Goal: Task Accomplishment & Management: Use online tool/utility

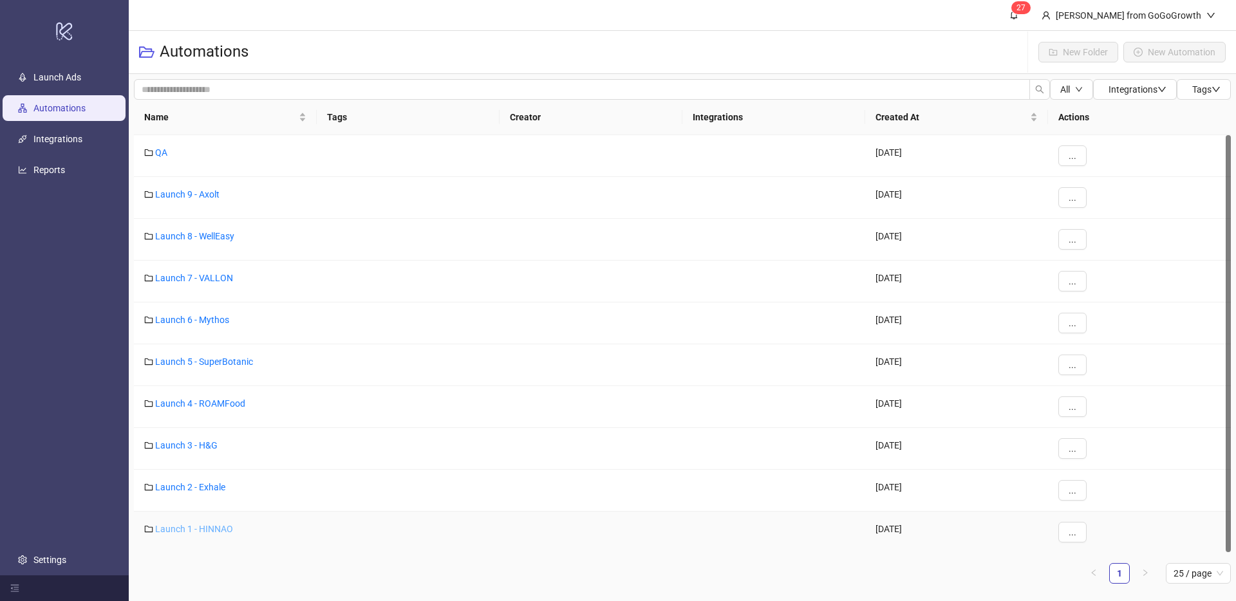
click at [196, 524] on link "Launch 1 - HINNAO" at bounding box center [194, 529] width 78 height 10
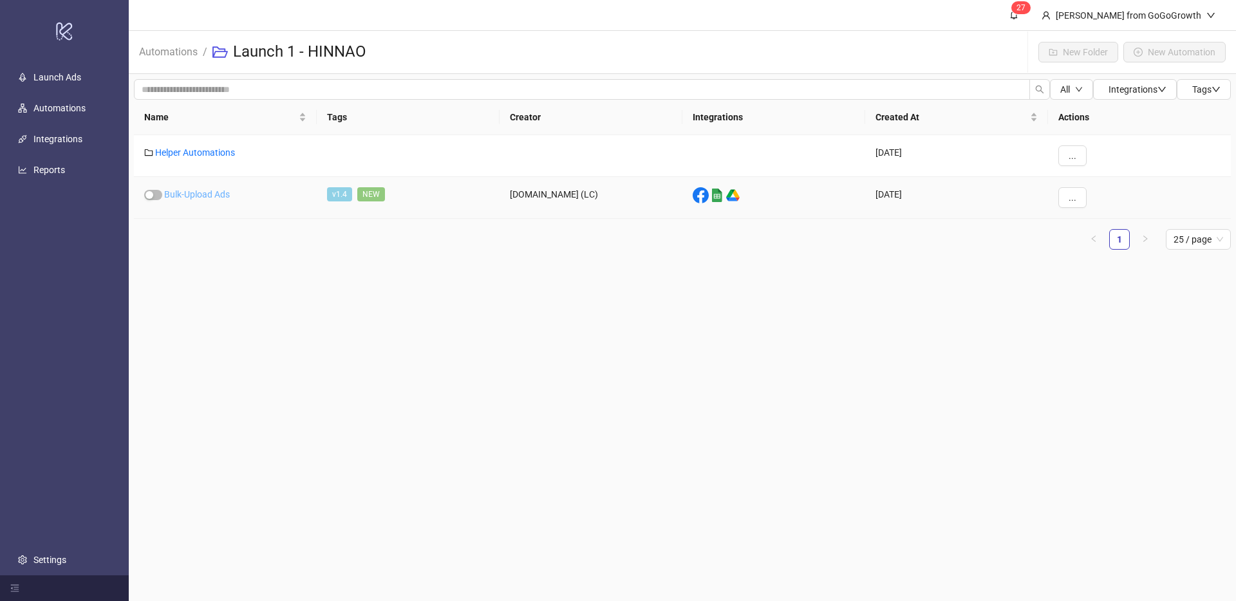
click at [208, 193] on link "Bulk-Upload Ads" at bounding box center [197, 194] width 66 height 10
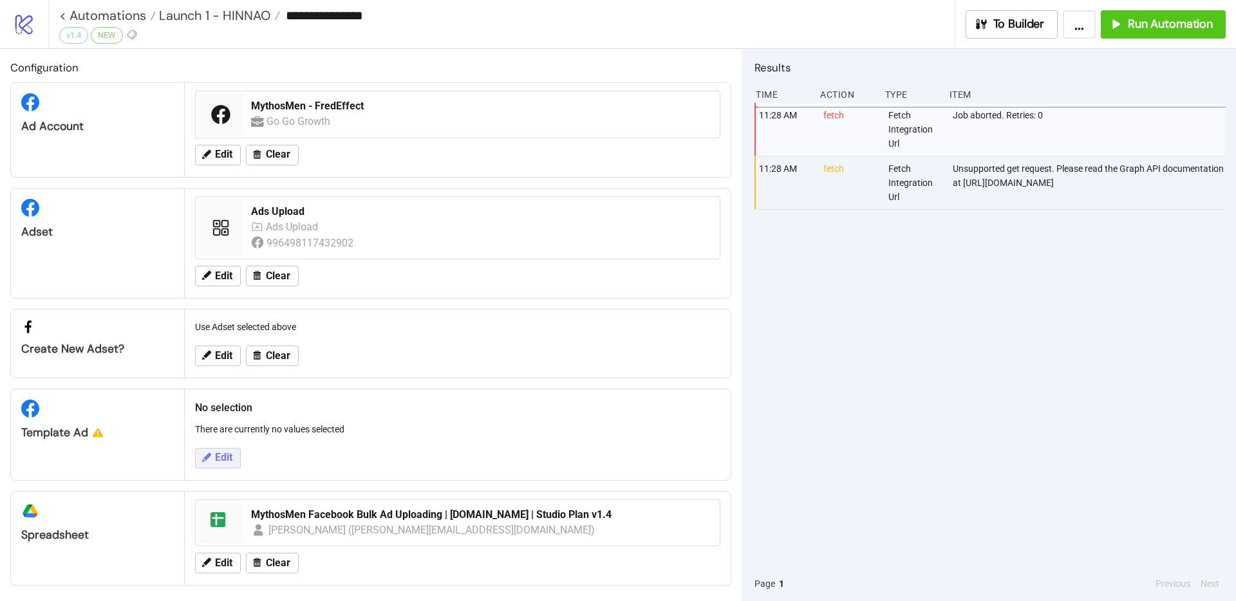
click at [231, 449] on button "Edit" at bounding box center [218, 458] width 46 height 21
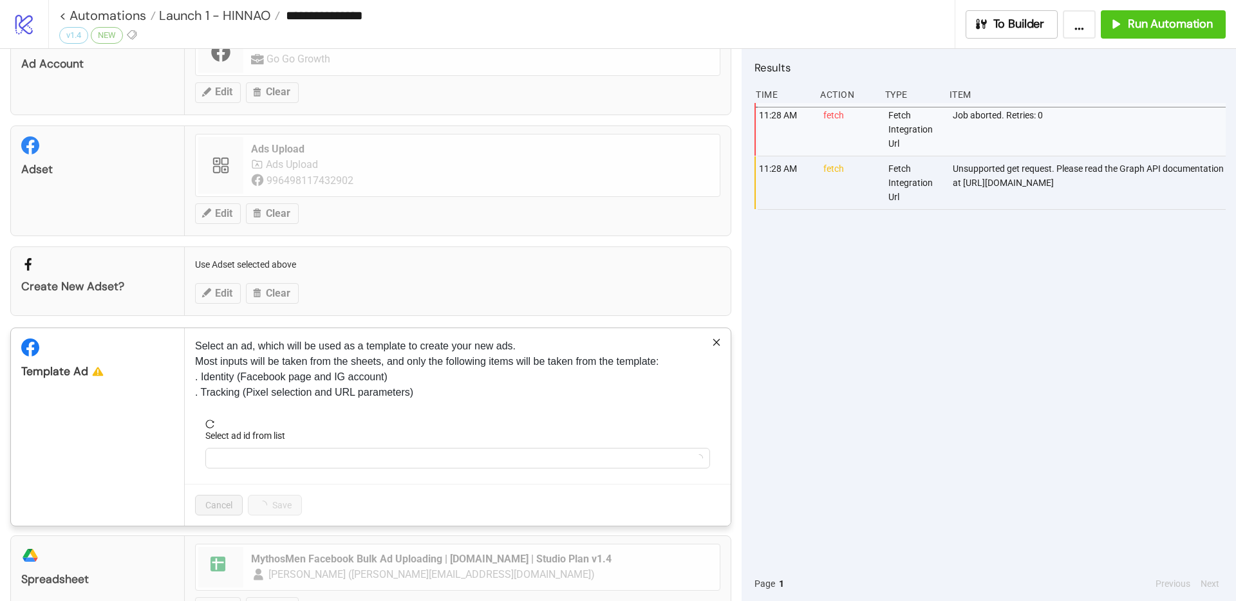
scroll to position [112, 0]
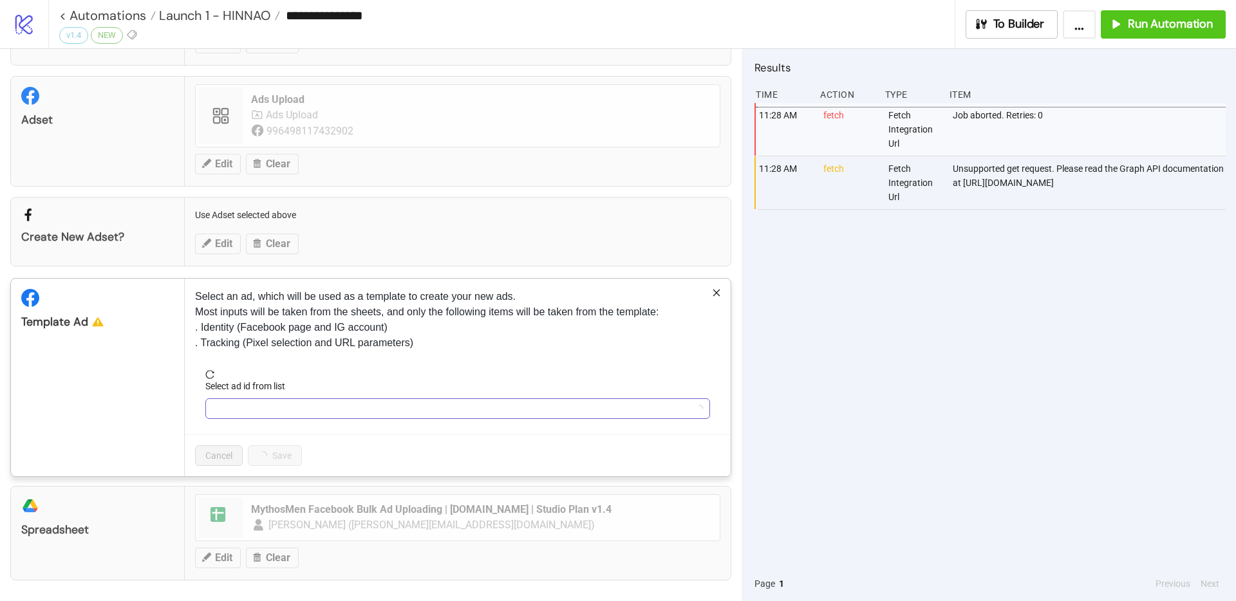
click at [296, 410] on input "Select ad id from list" at bounding box center [452, 408] width 478 height 19
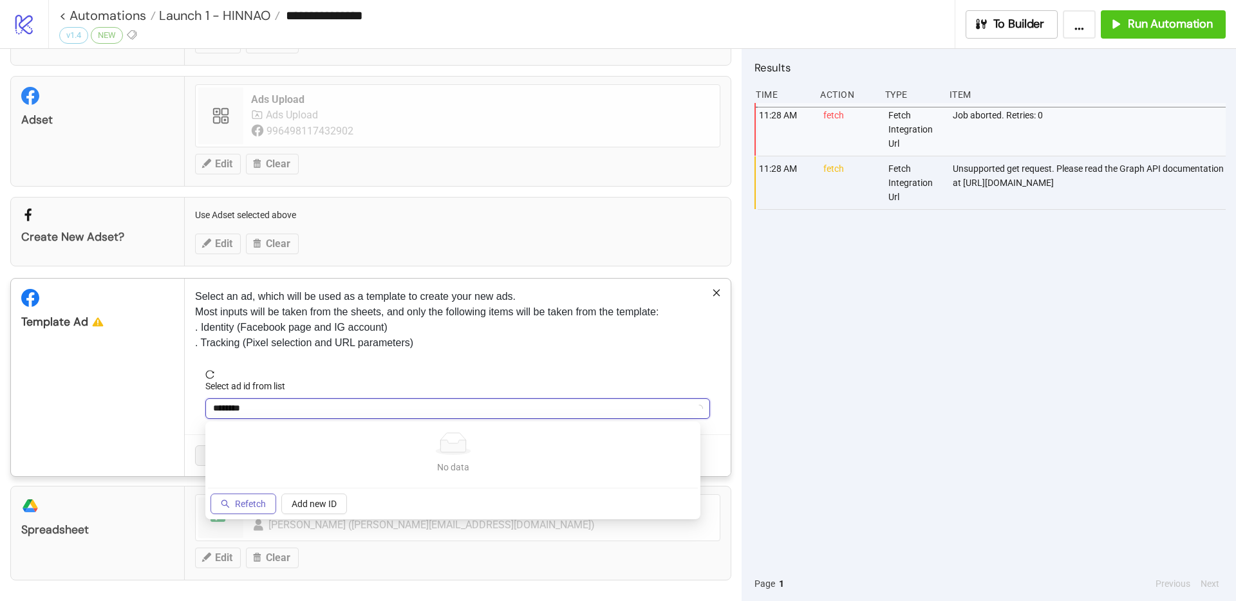
type input "********"
click at [255, 506] on span "Refetch" at bounding box center [250, 504] width 31 height 10
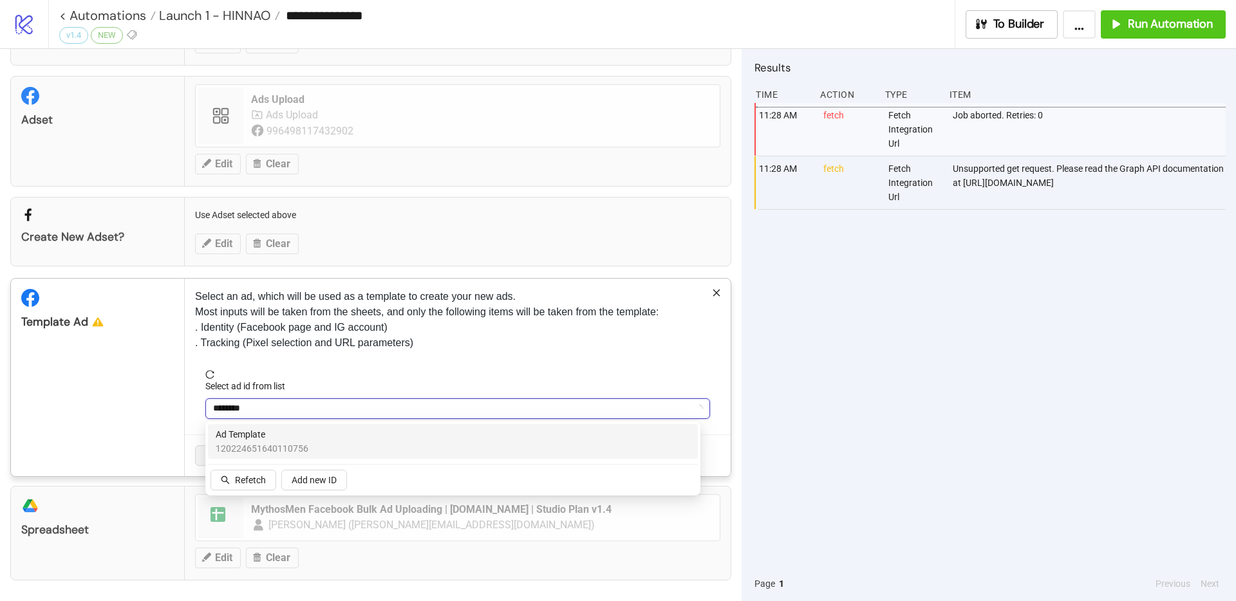
click at [277, 444] on span "120224651640110756" at bounding box center [262, 449] width 93 height 14
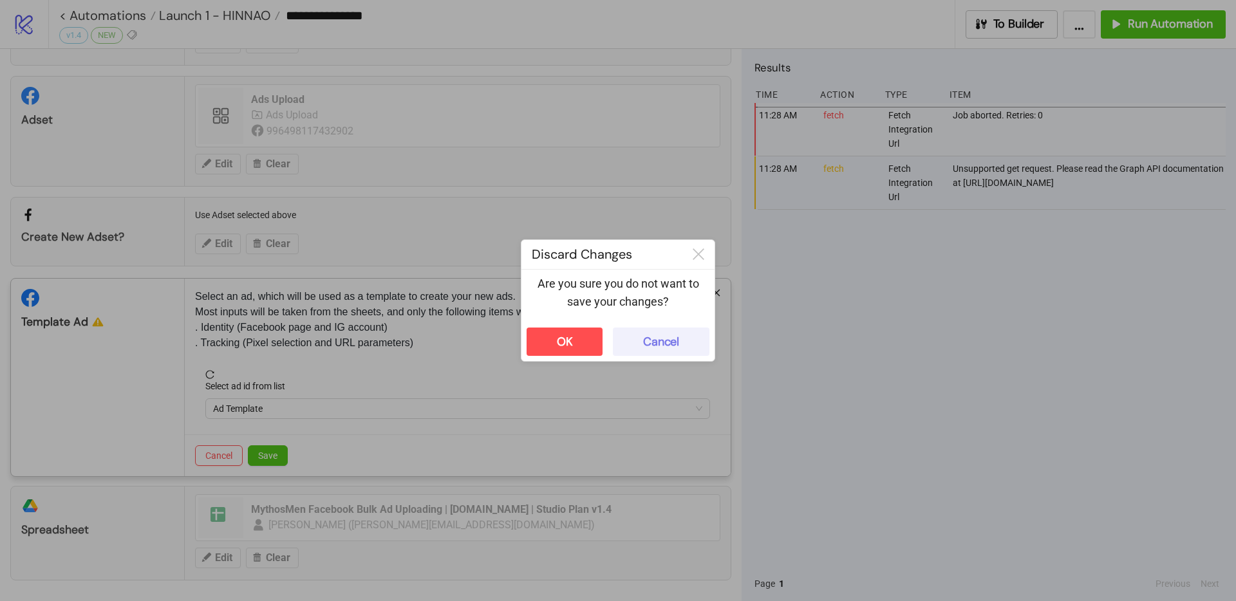
click at [648, 343] on div "Cancel" at bounding box center [661, 342] width 36 height 15
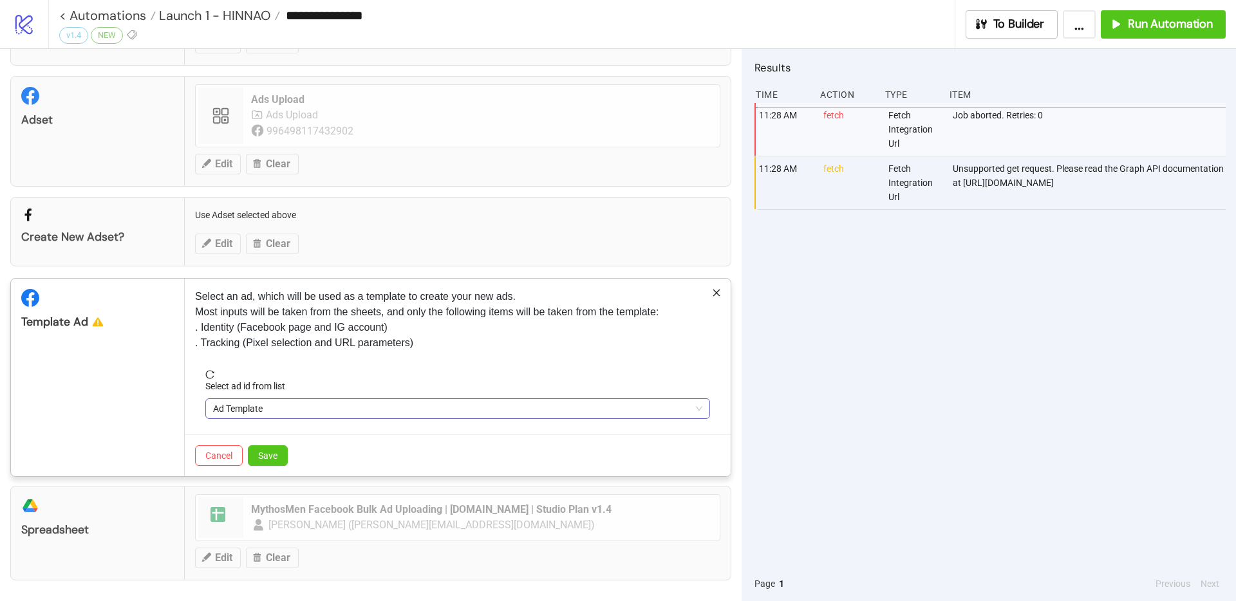
click at [365, 408] on span "Ad Template" at bounding box center [457, 408] width 489 height 19
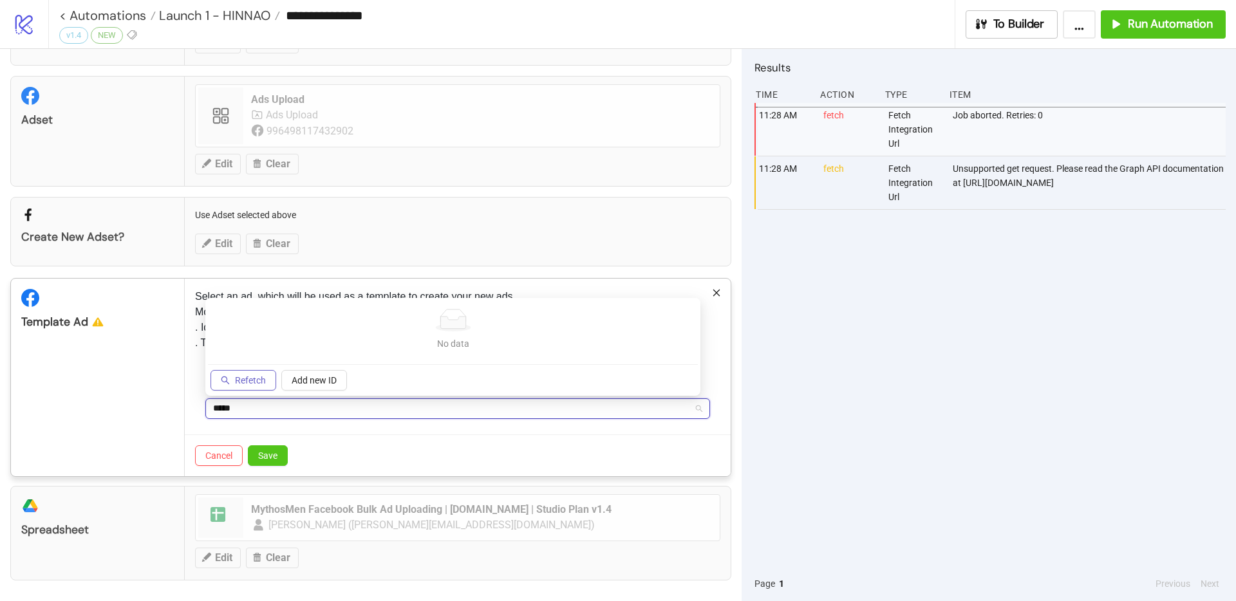
type input "*****"
click at [251, 376] on span "Refetch" at bounding box center [250, 380] width 31 height 10
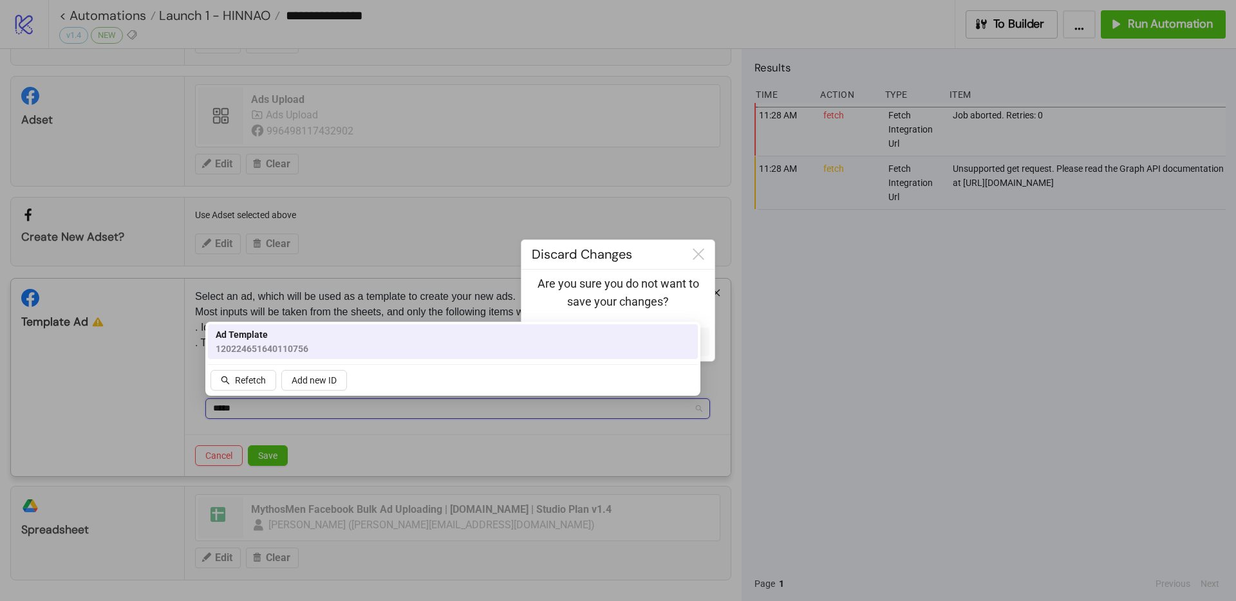
click at [386, 337] on div "Ad Template 120224651640110756" at bounding box center [453, 342] width 475 height 28
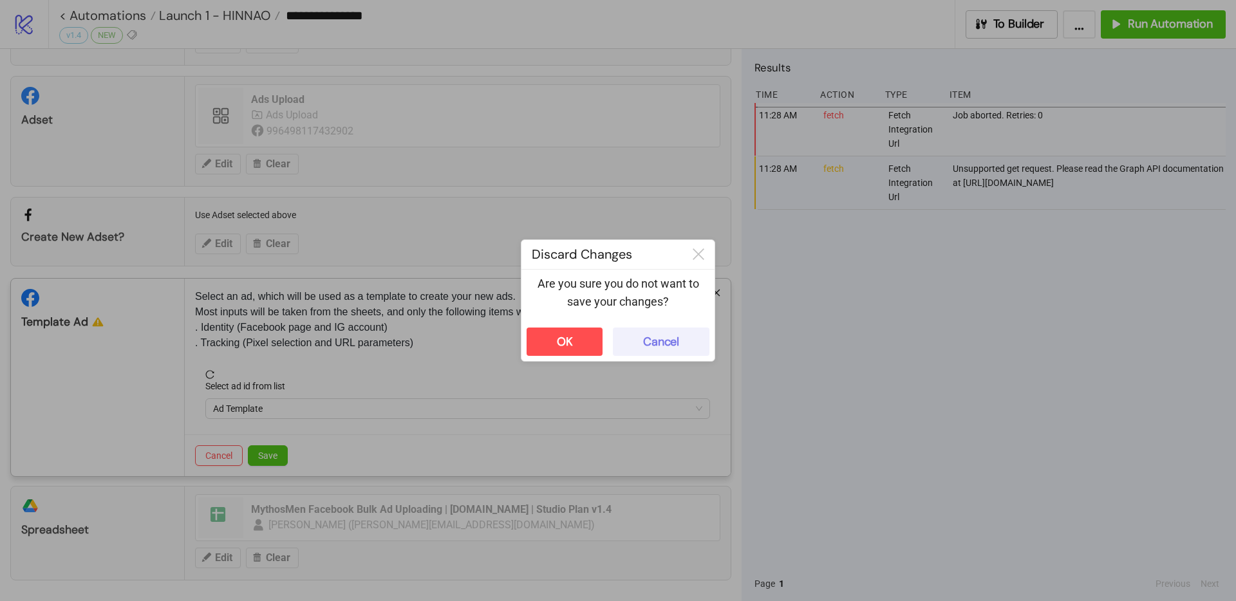
click at [652, 335] on div "Cancel" at bounding box center [661, 342] width 36 height 15
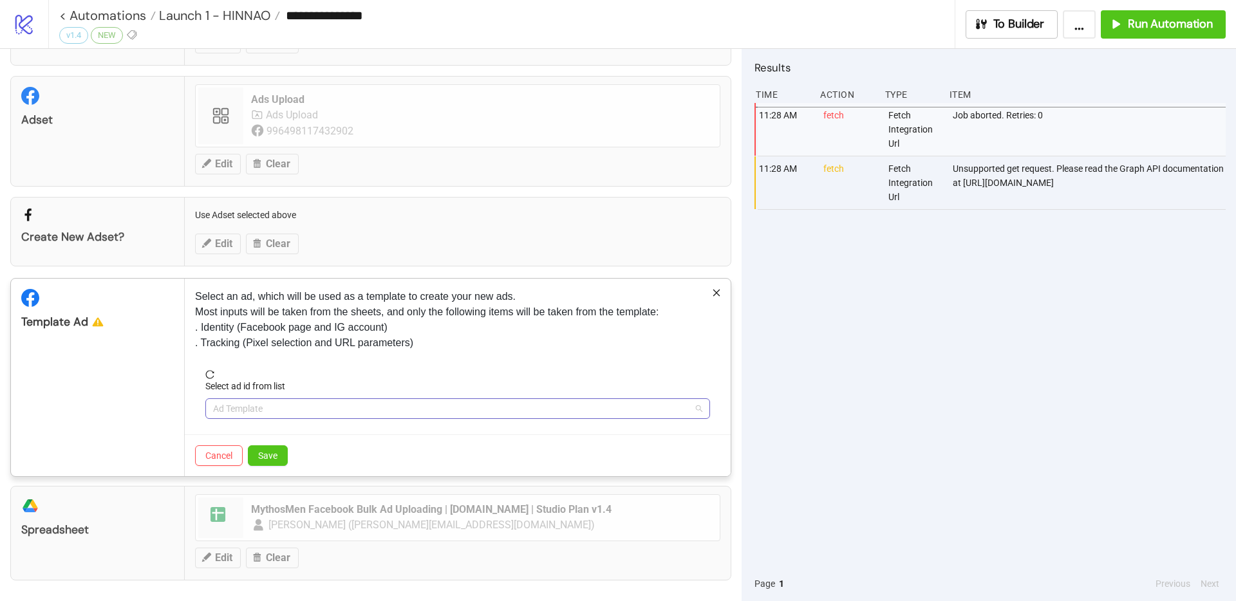
click at [346, 399] on div "Ad Template" at bounding box center [457, 409] width 505 height 21
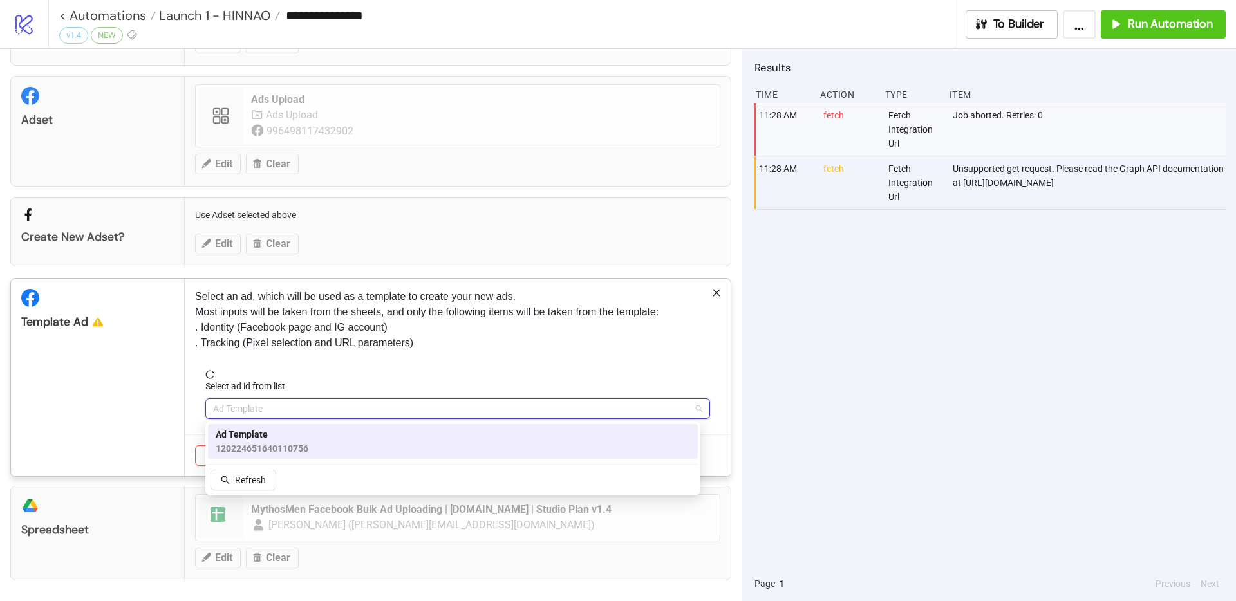
click at [269, 436] on span "Ad Template" at bounding box center [262, 435] width 93 height 14
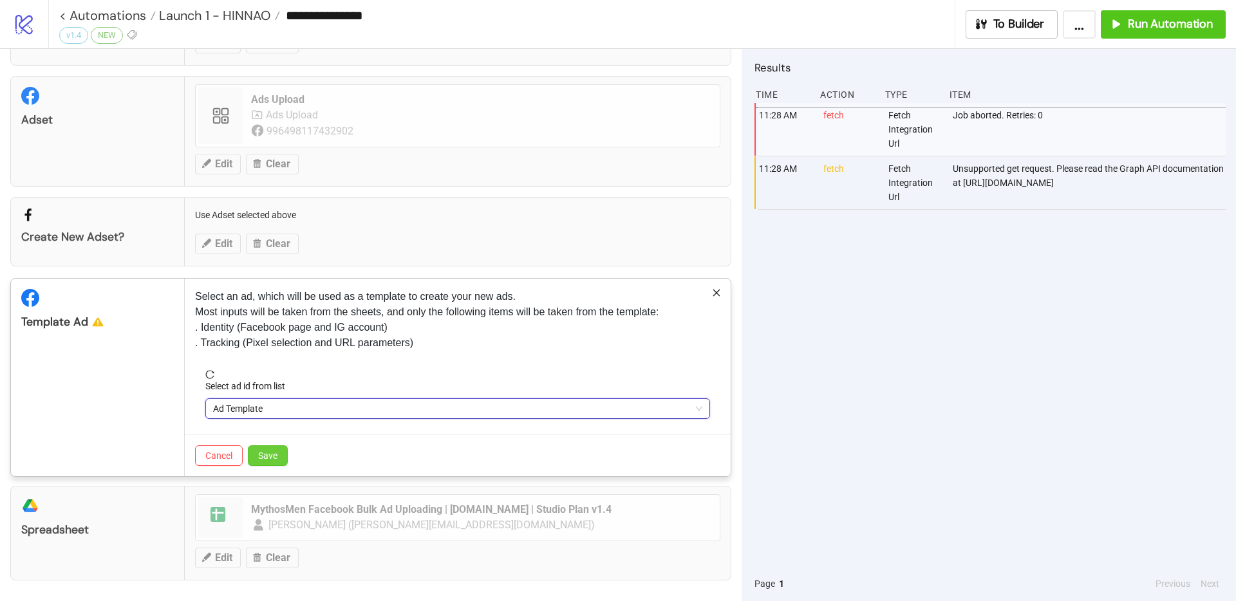
click at [263, 446] on button "Save" at bounding box center [268, 456] width 40 height 21
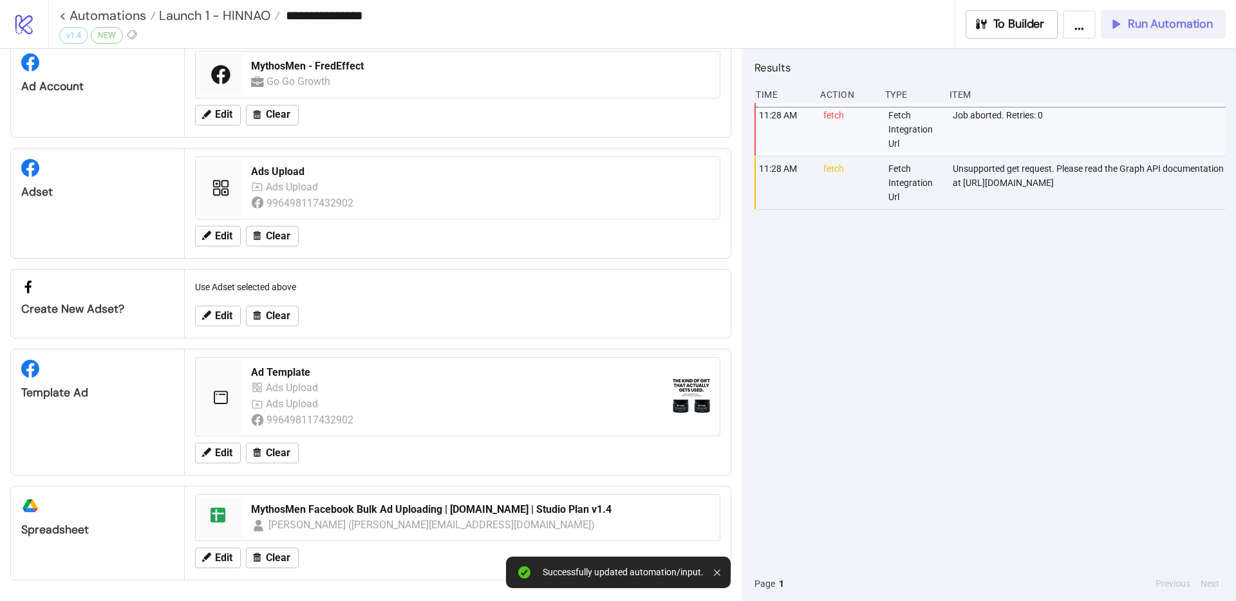
click at [1161, 30] on span "Run Automation" at bounding box center [1170, 24] width 85 height 15
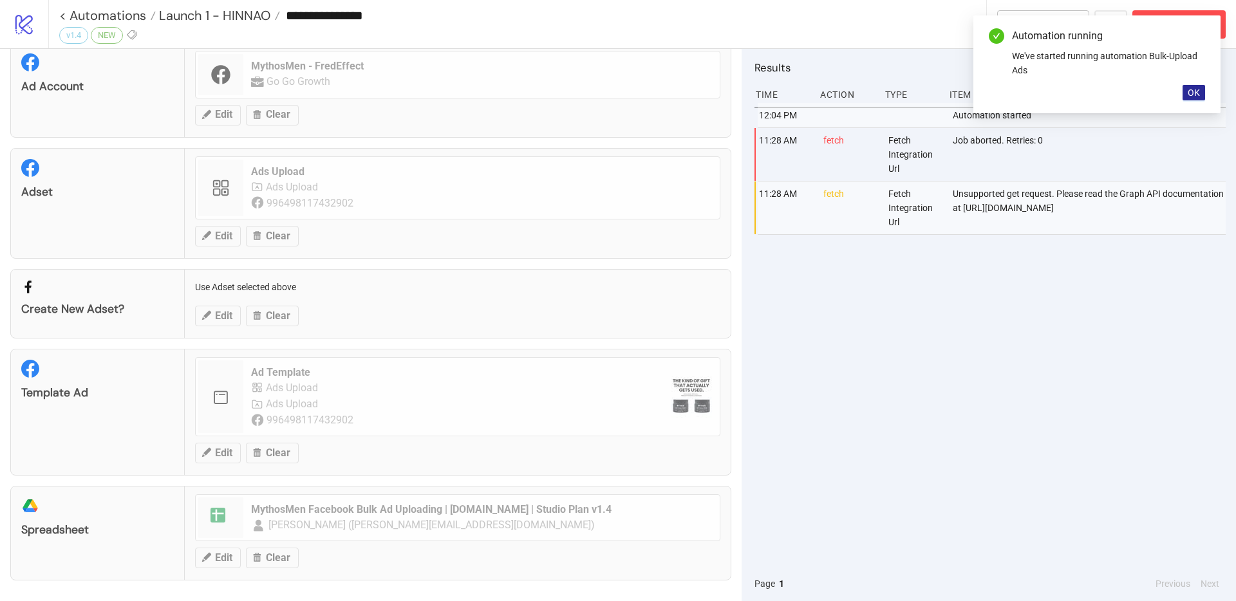
click at [1191, 90] on span "OK" at bounding box center [1194, 93] width 12 height 10
